Goal: Task Accomplishment & Management: Manage account settings

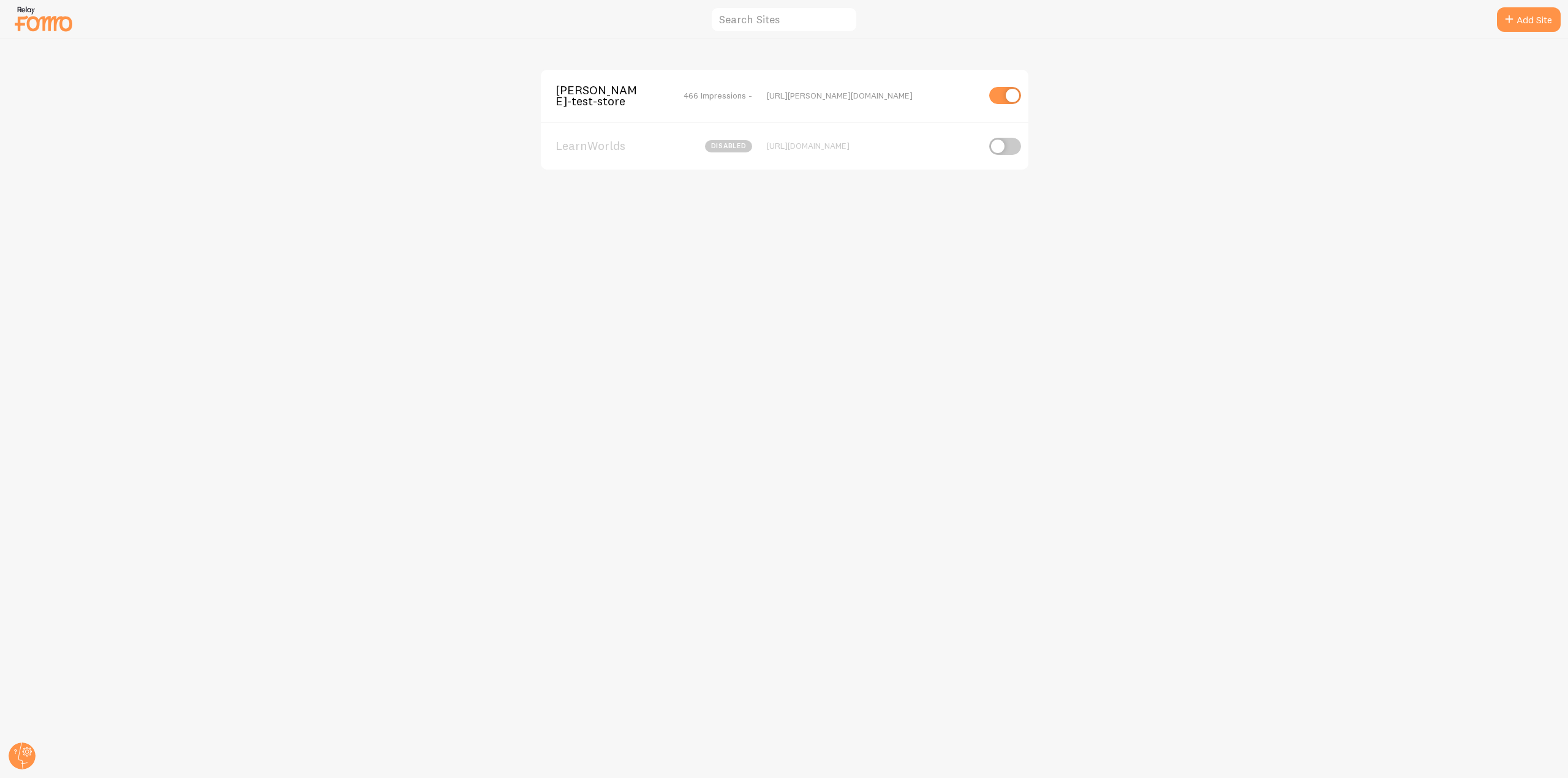
click at [598, 78] on div "[PERSON_NAME]-test-store 466 Impressions - [URL][PERSON_NAME][DOMAIN_NAME]" at bounding box center [784, 96] width 487 height 52
click at [585, 93] on span "[PERSON_NAME]-test-store" at bounding box center [605, 96] width 99 height 22
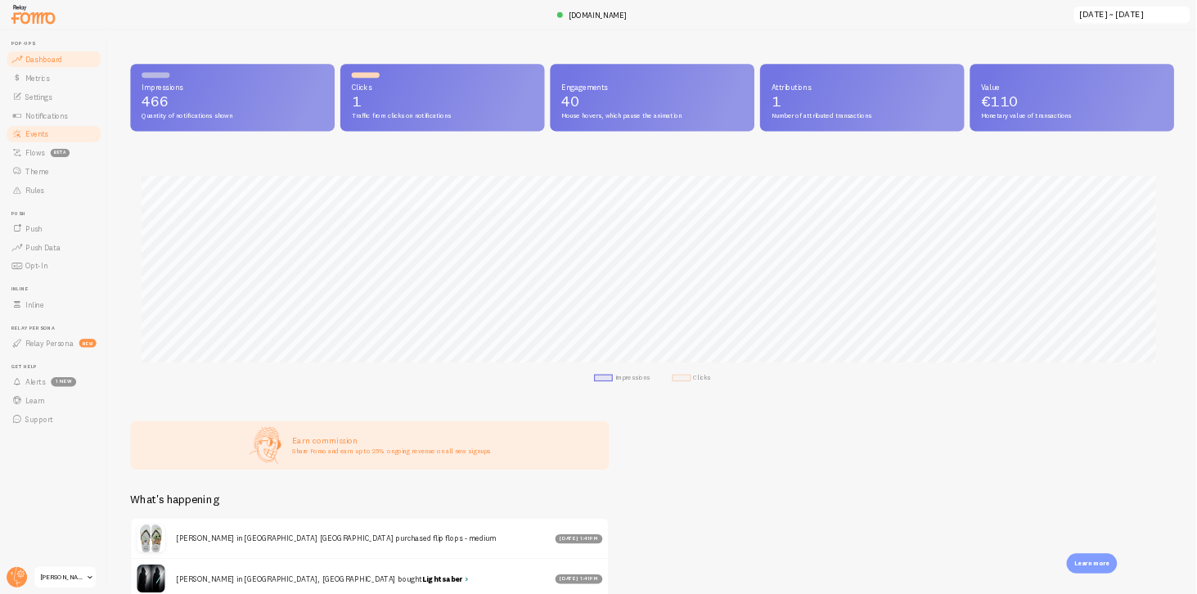
scroll to position [817943, 816558]
drag, startPoint x: 88, startPoint y: 288, endPoint x: 155, endPoint y: 309, distance: 70.2
click at [88, 288] on link "Theme" at bounding box center [94, 300] width 169 height 33
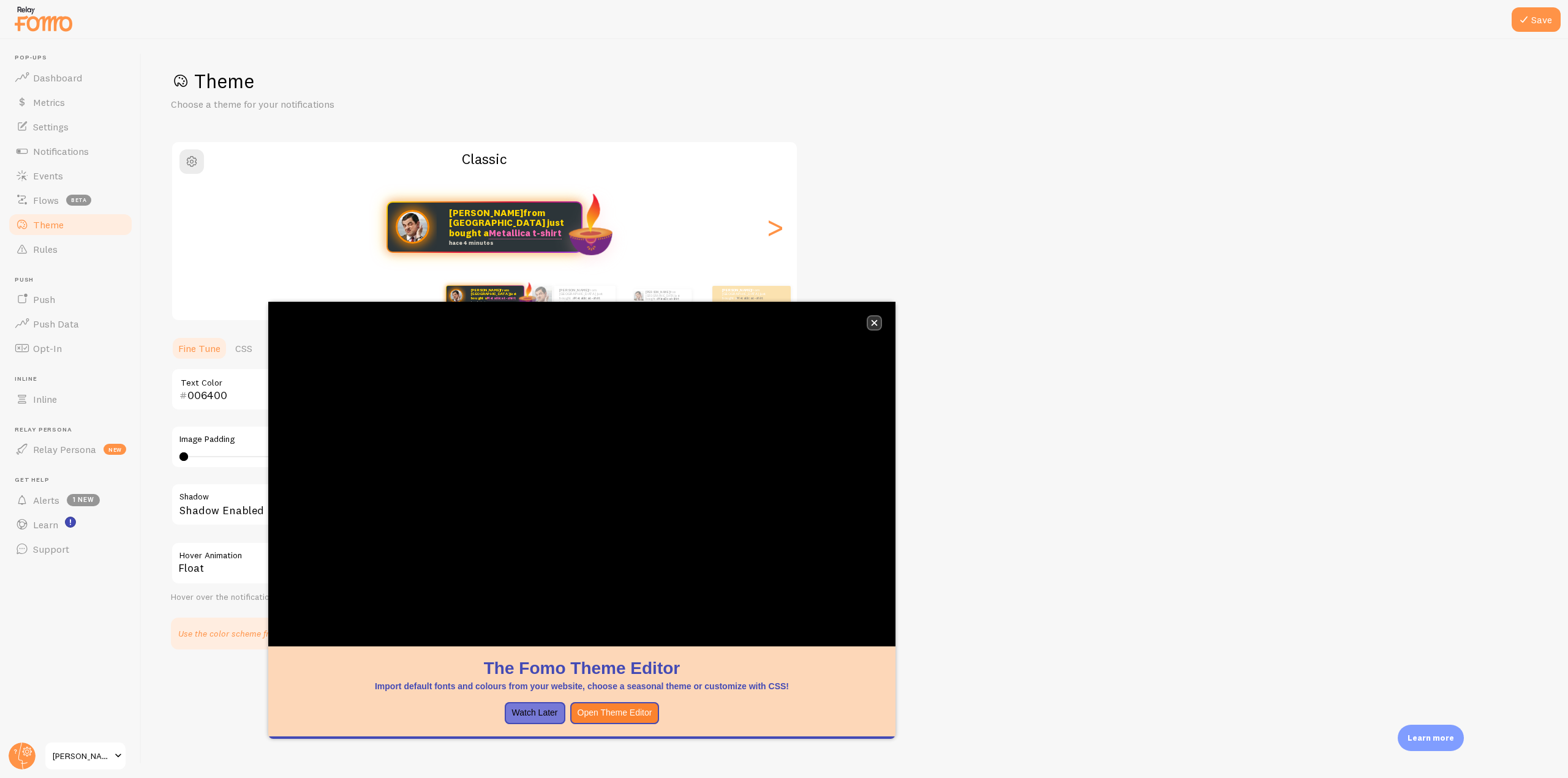
click at [873, 325] on icon "close," at bounding box center [875, 323] width 6 height 6
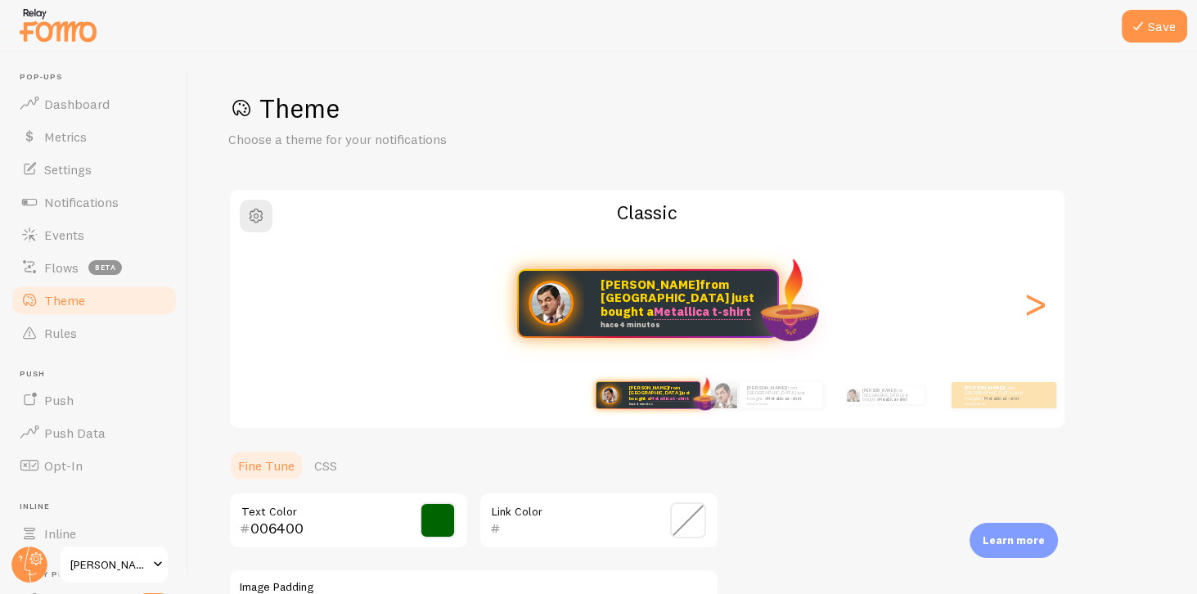
scroll to position [93, 0]
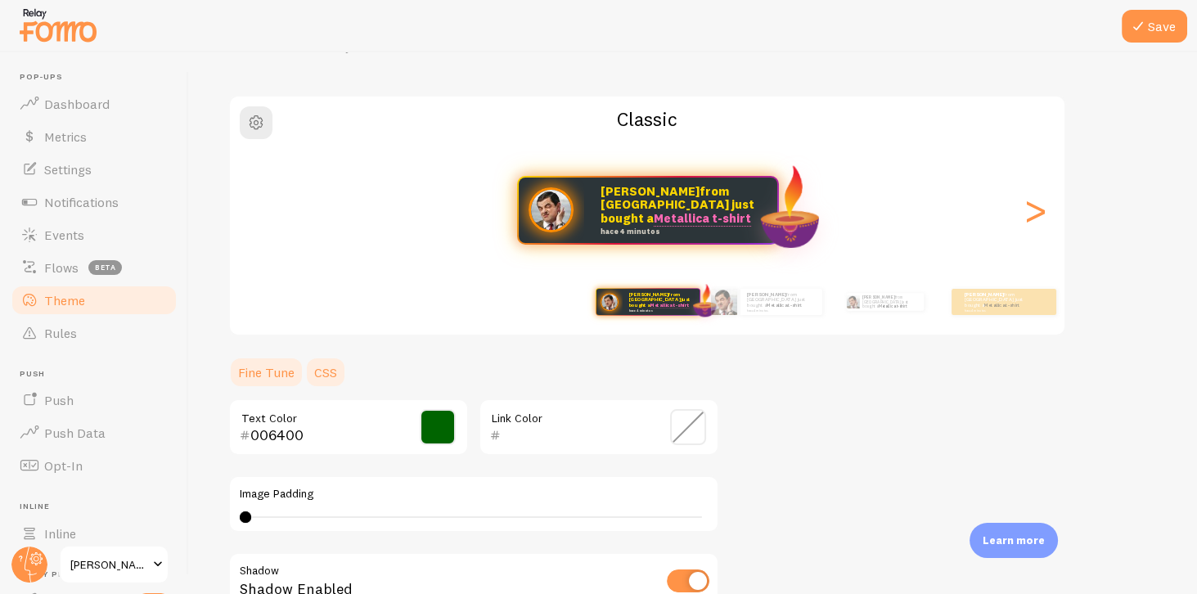
click at [324, 374] on link "CSS" at bounding box center [325, 372] width 43 height 33
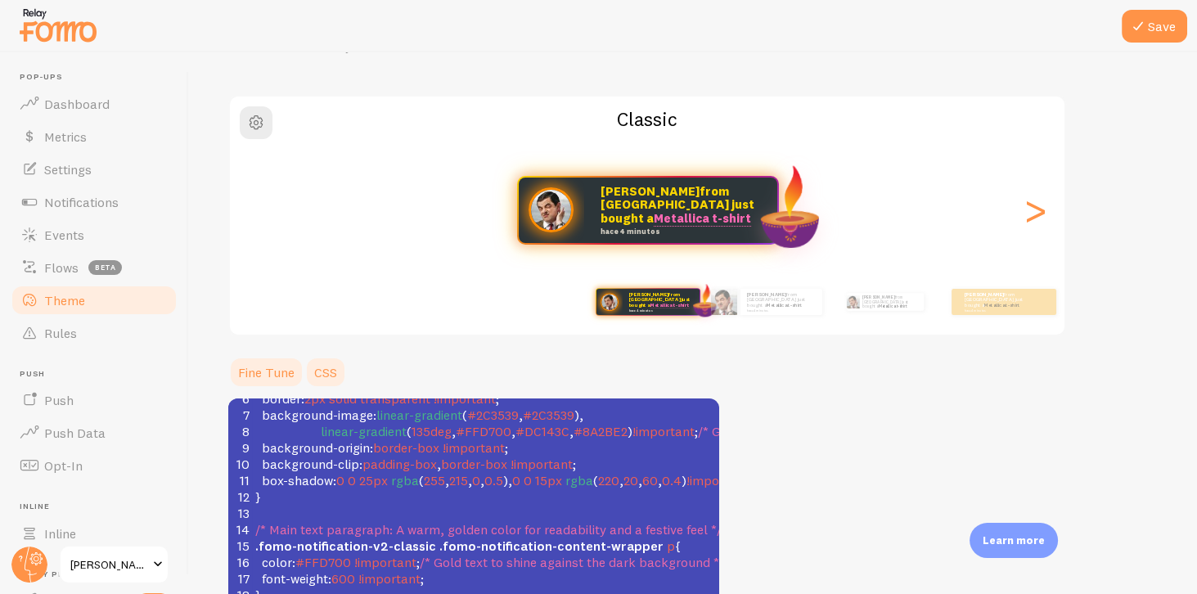
click at [282, 368] on link "Fine Tune" at bounding box center [266, 372] width 76 height 33
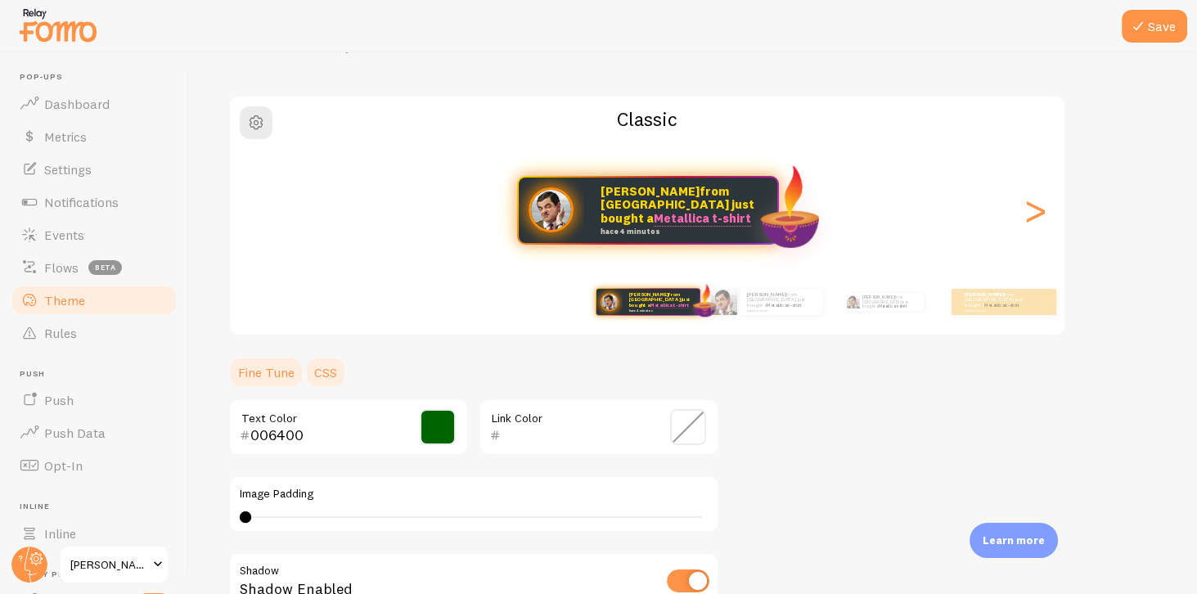
click at [322, 372] on link "CSS" at bounding box center [325, 372] width 43 height 33
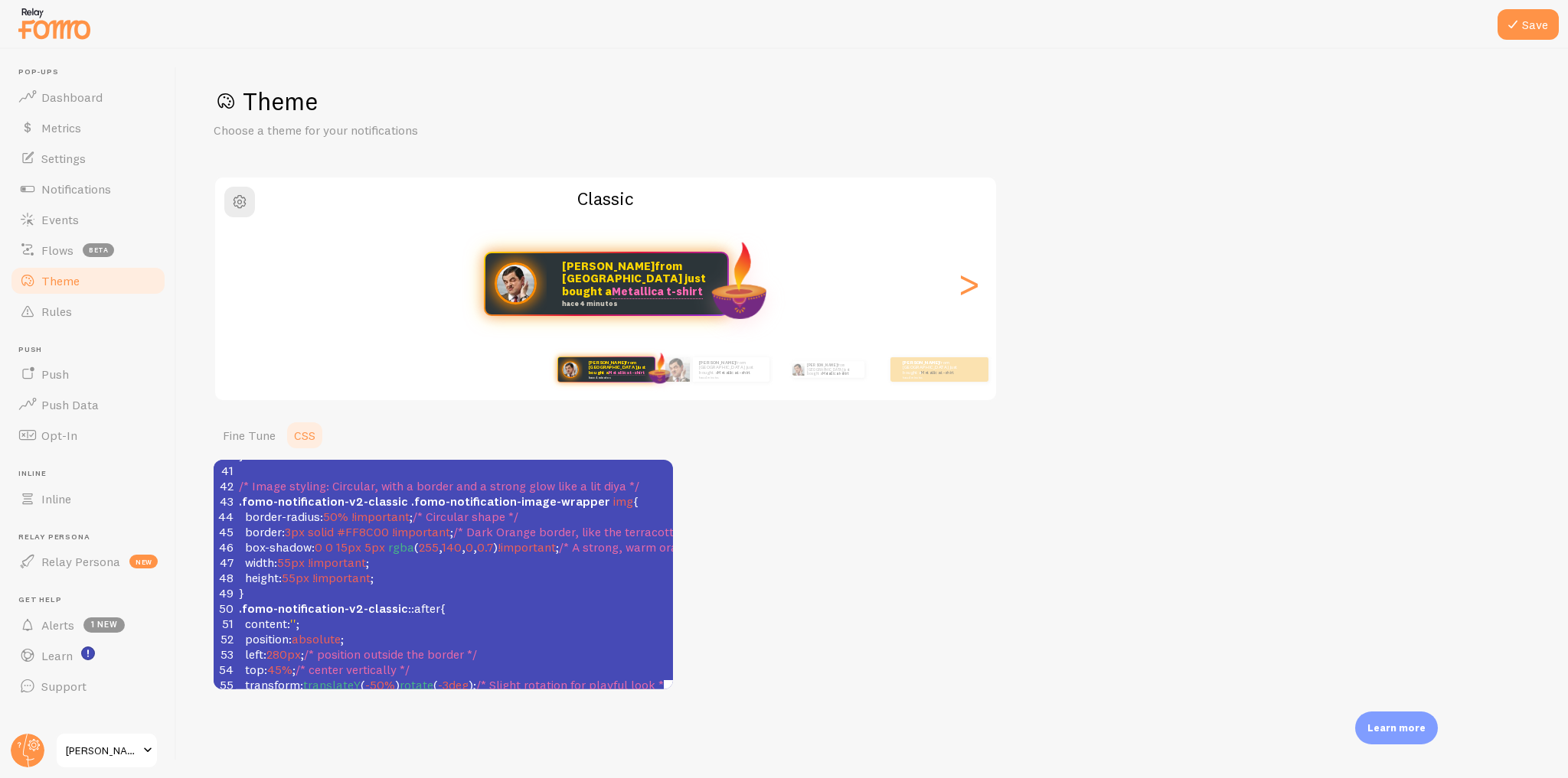
scroll to position [0, 0]
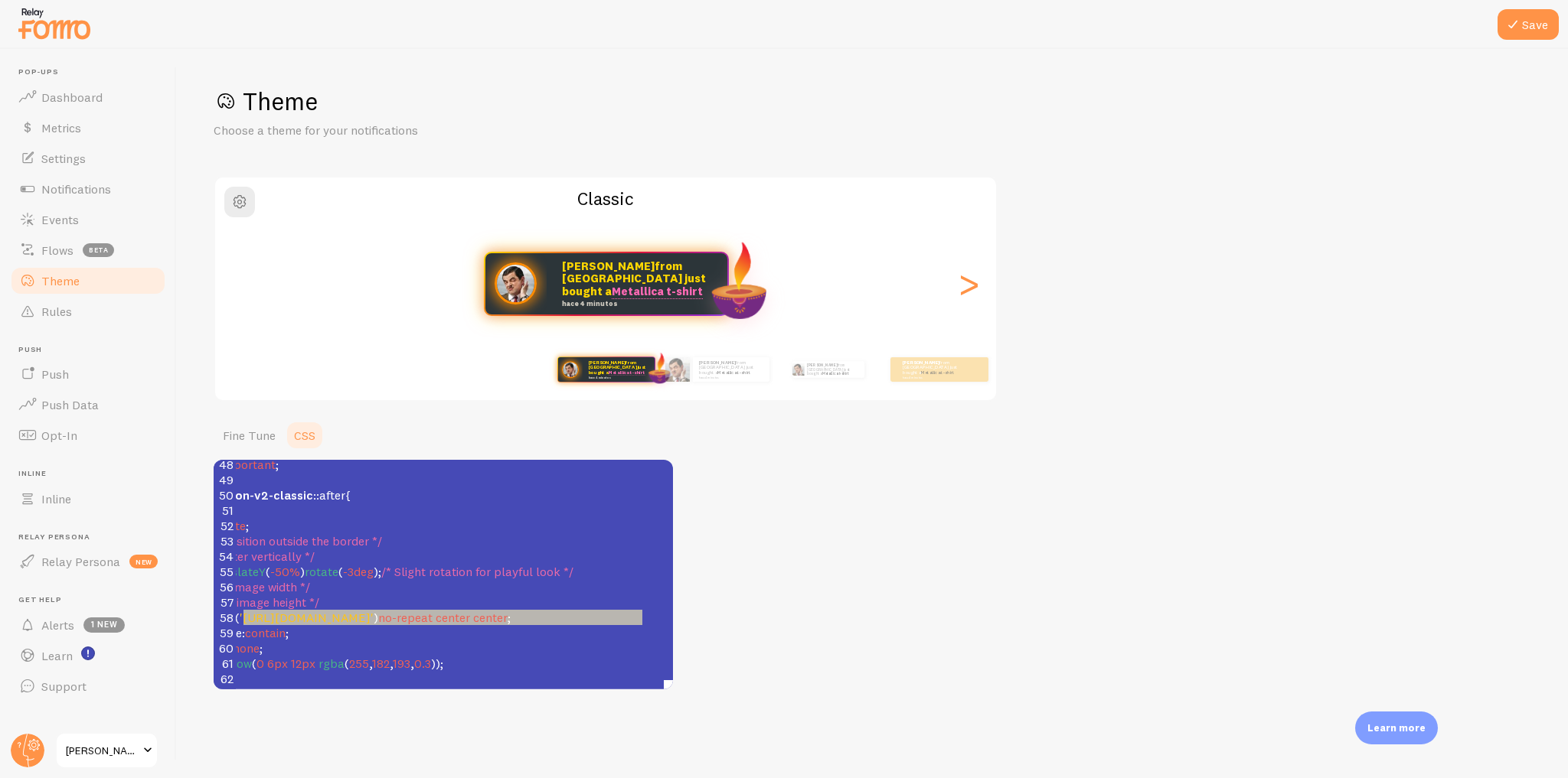
type textarea "[URL][DOMAIN_NAME]"
drag, startPoint x: 340, startPoint y: 610, endPoint x: 648, endPoint y: 608, distance: 308.0
click at [373, 610] on span "'[URL][DOMAIN_NAME]'" at bounding box center [306, 617] width 134 height 15
